Goal: Transaction & Acquisition: Purchase product/service

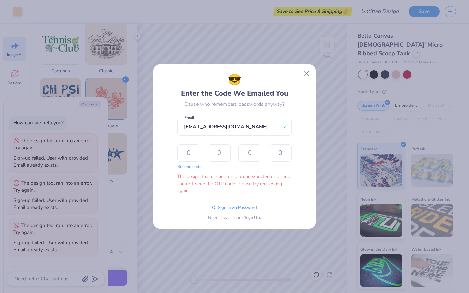
scroll to position [198, 0]
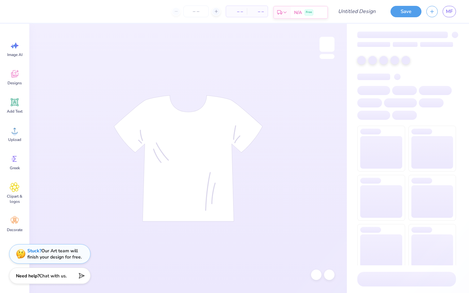
click at [286, 11] on icon at bounding box center [284, 12] width 5 height 5
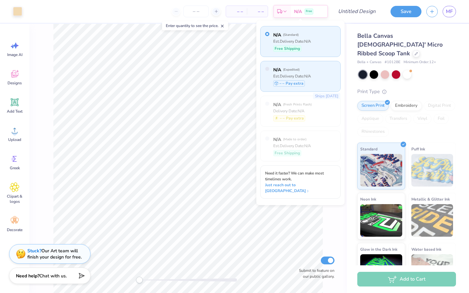
click at [323, 78] on div "N/A ( Expedited ) Est. Delivery Date: N/A – – Pay extra" at bounding box center [300, 76] width 80 height 31
radio input "false"
radio input "true"
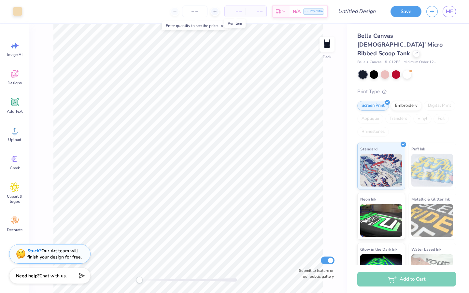
click at [236, 12] on span "– –" at bounding box center [235, 11] width 13 height 7
click at [193, 9] on input "number" at bounding box center [194, 12] width 25 height 12
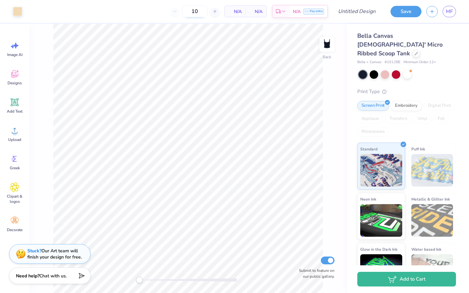
type input "12"
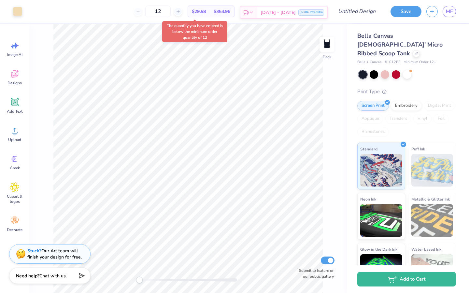
click at [254, 12] on icon at bounding box center [251, 12] width 5 height 5
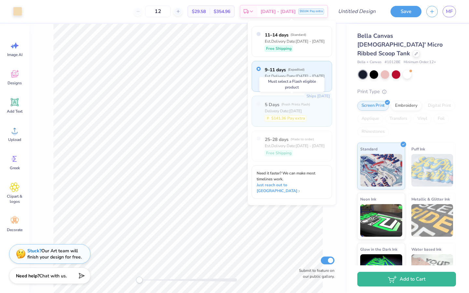
click at [305, 106] on span "( Fresh Prints Flash )" at bounding box center [296, 104] width 29 height 5
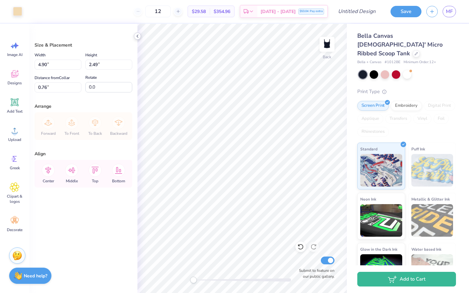
click at [137, 36] on polyline at bounding box center [137, 36] width 1 height 3
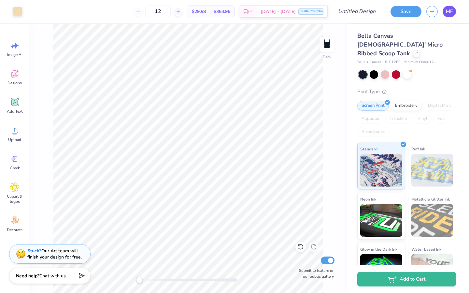
click at [451, 10] on span "MF" at bounding box center [449, 11] width 7 height 7
